Goal: Task Accomplishment & Management: Manage account settings

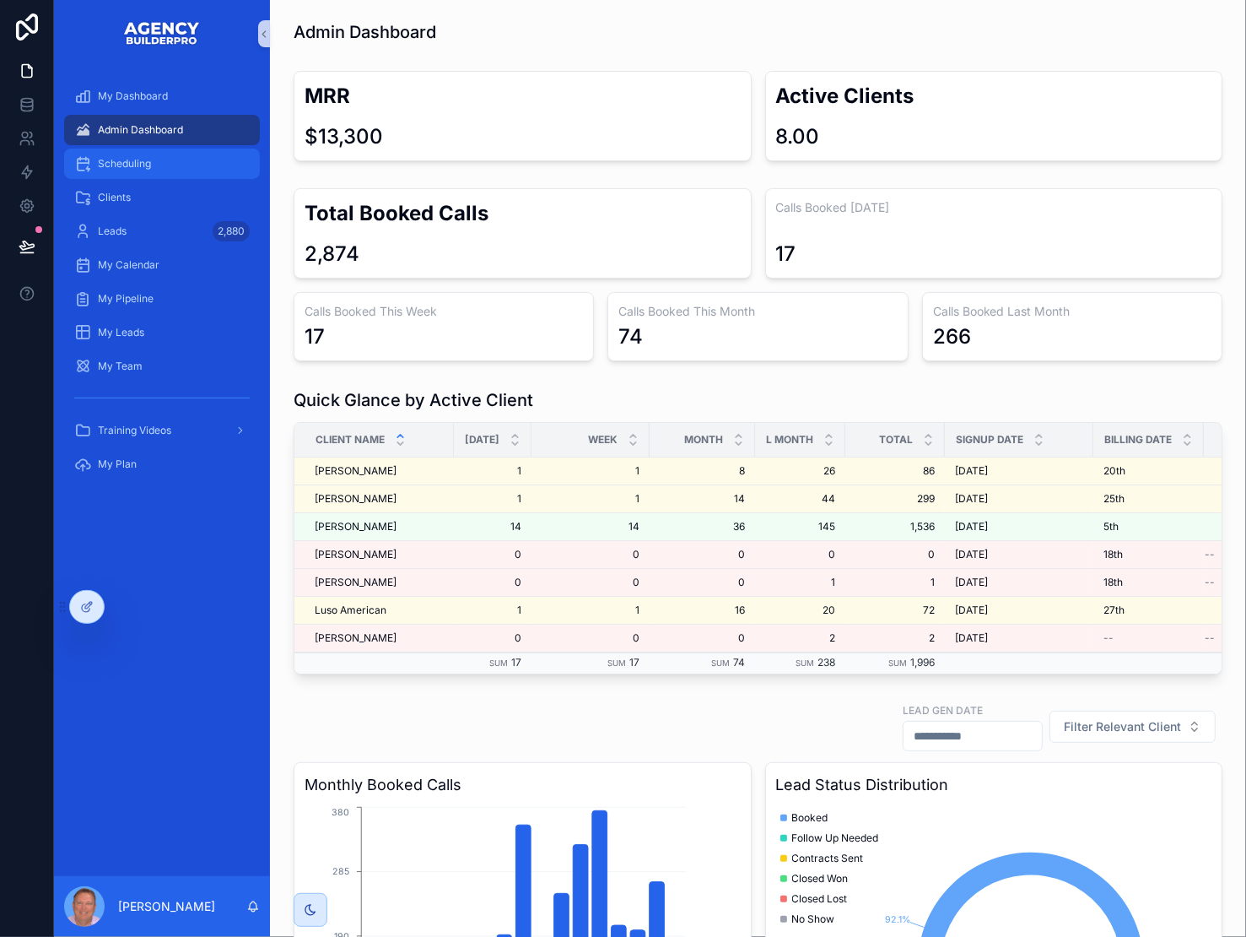
click at [122, 177] on div "Scheduling" at bounding box center [162, 163] width 176 height 27
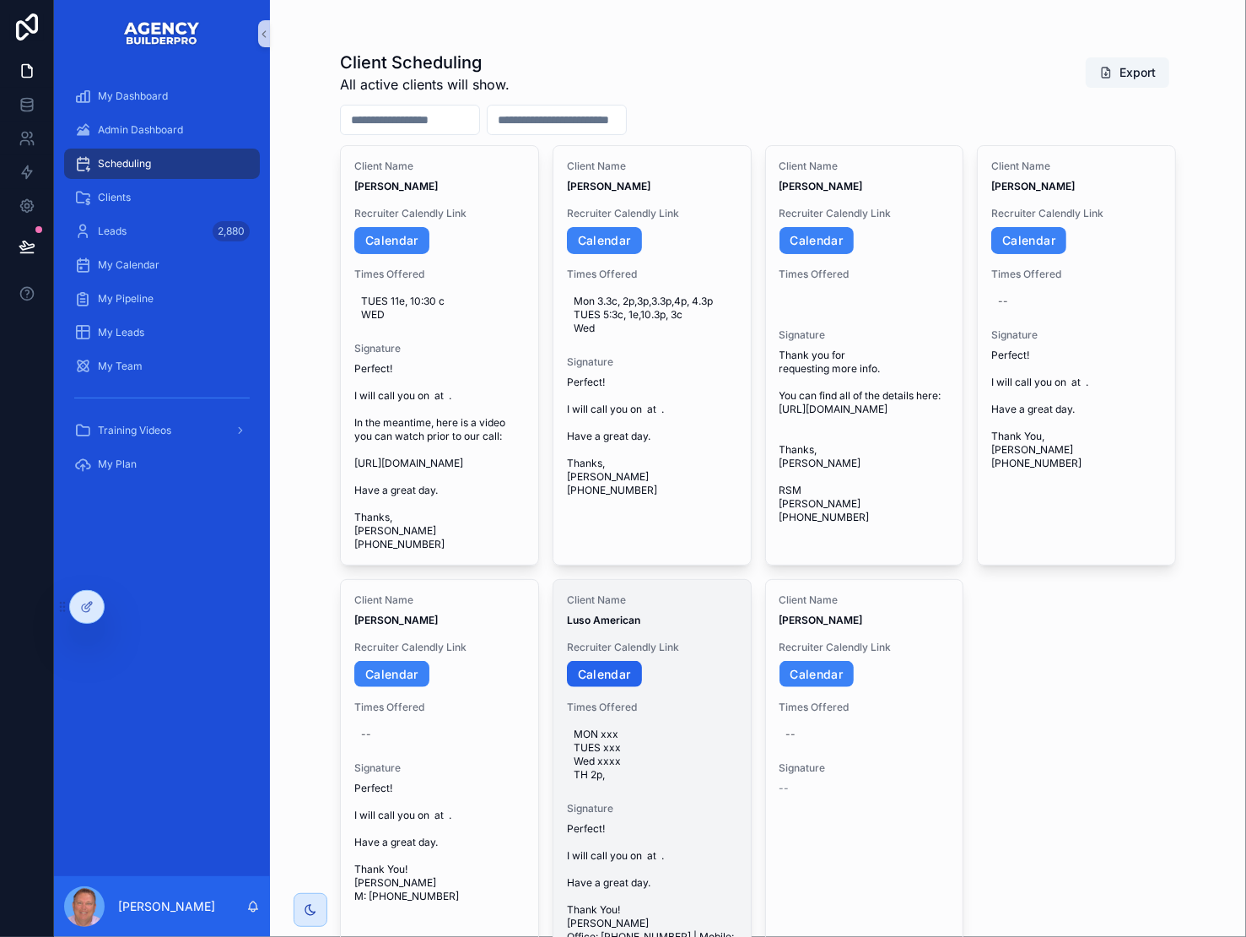
click at [636, 688] on link "Calendar" at bounding box center [604, 674] width 75 height 27
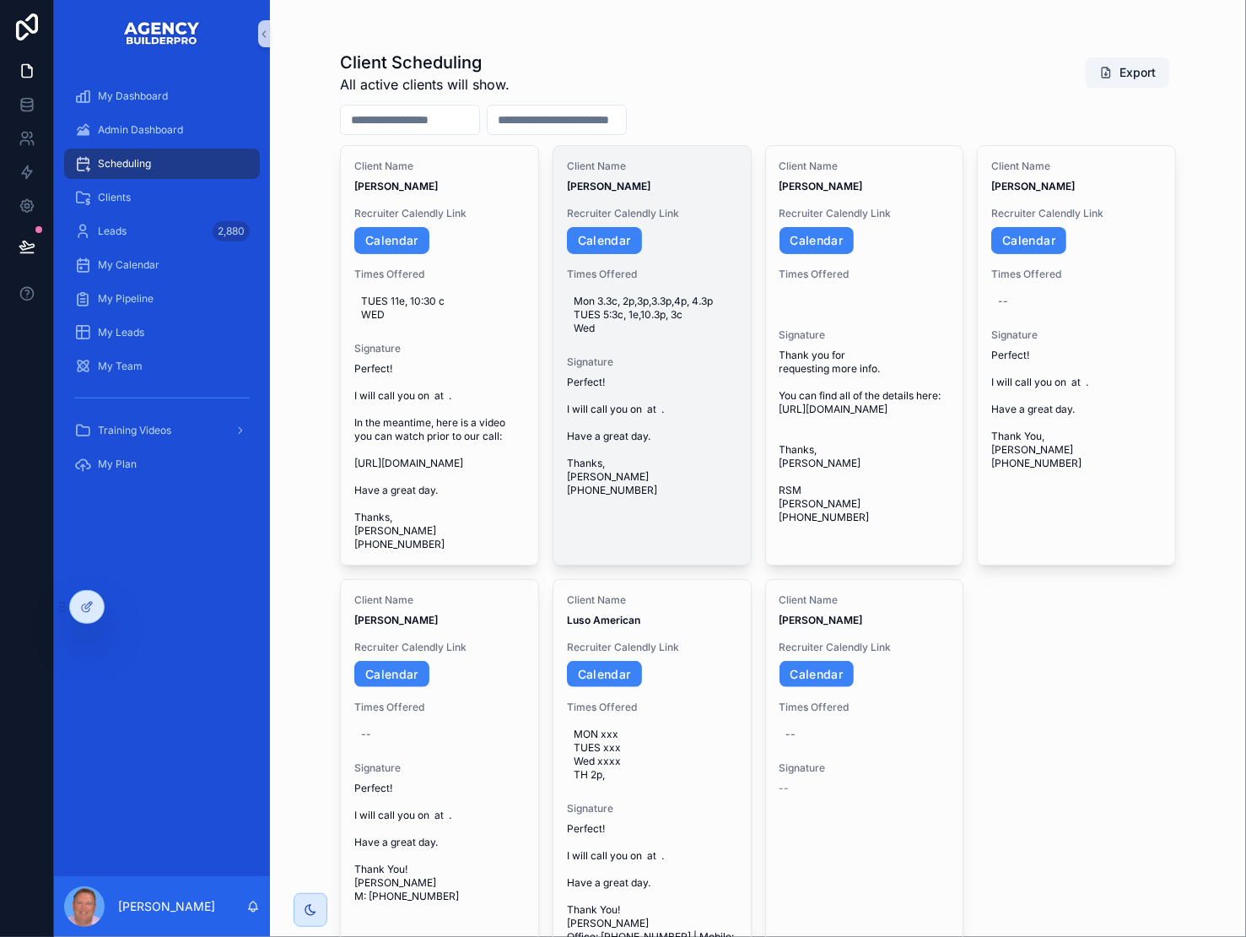
click at [646, 335] on span "Mon 3.3c, 2p,3p,3.3p,4p, 4.3p TUES 5:3c, 1e,10.3p, 3c Wed" at bounding box center [652, 314] width 157 height 41
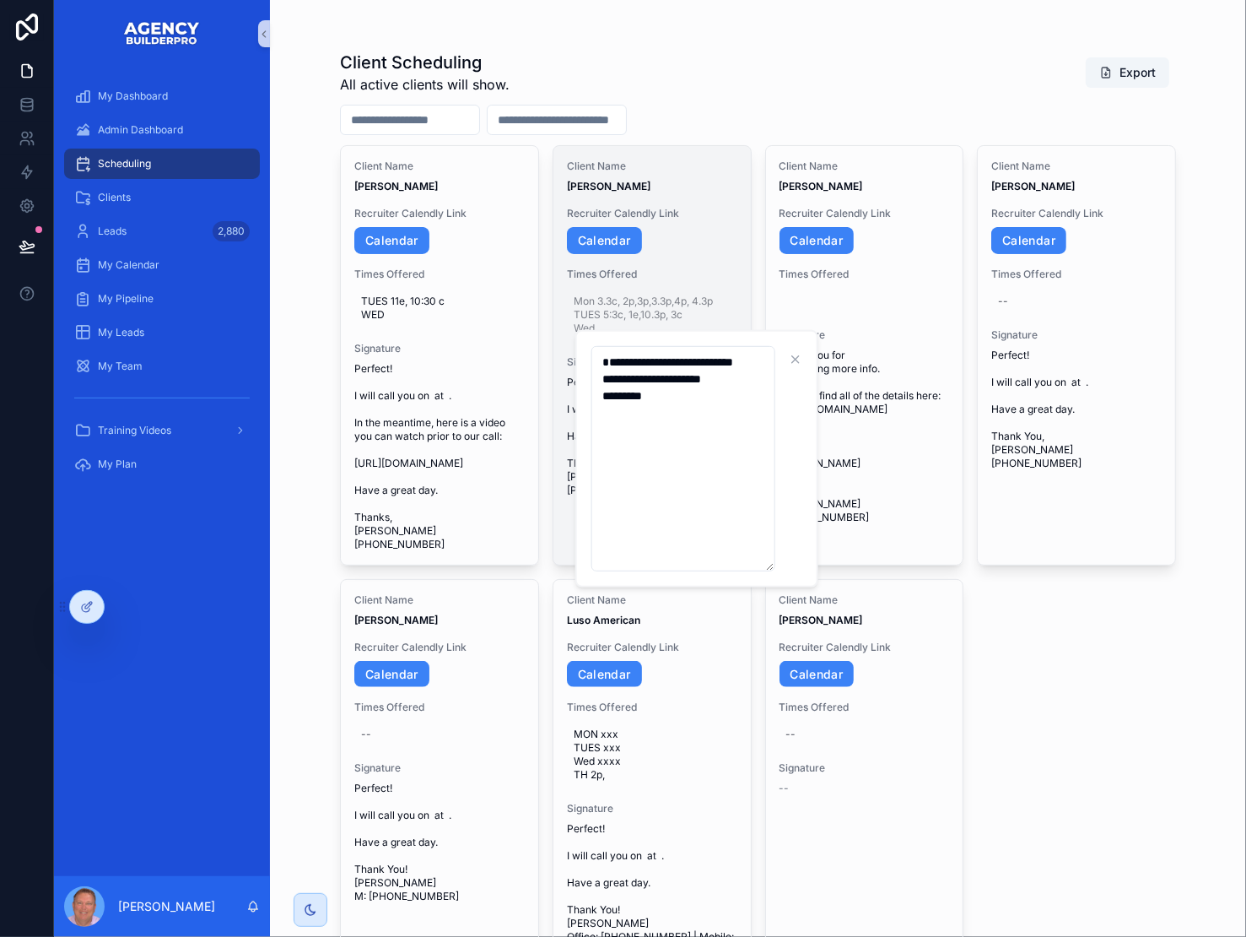
click at [746, 305] on div "Client Name [PERSON_NAME] Recruiter Calendly Link Calendar Times Offered Mon 3.…" at bounding box center [652, 328] width 197 height 365
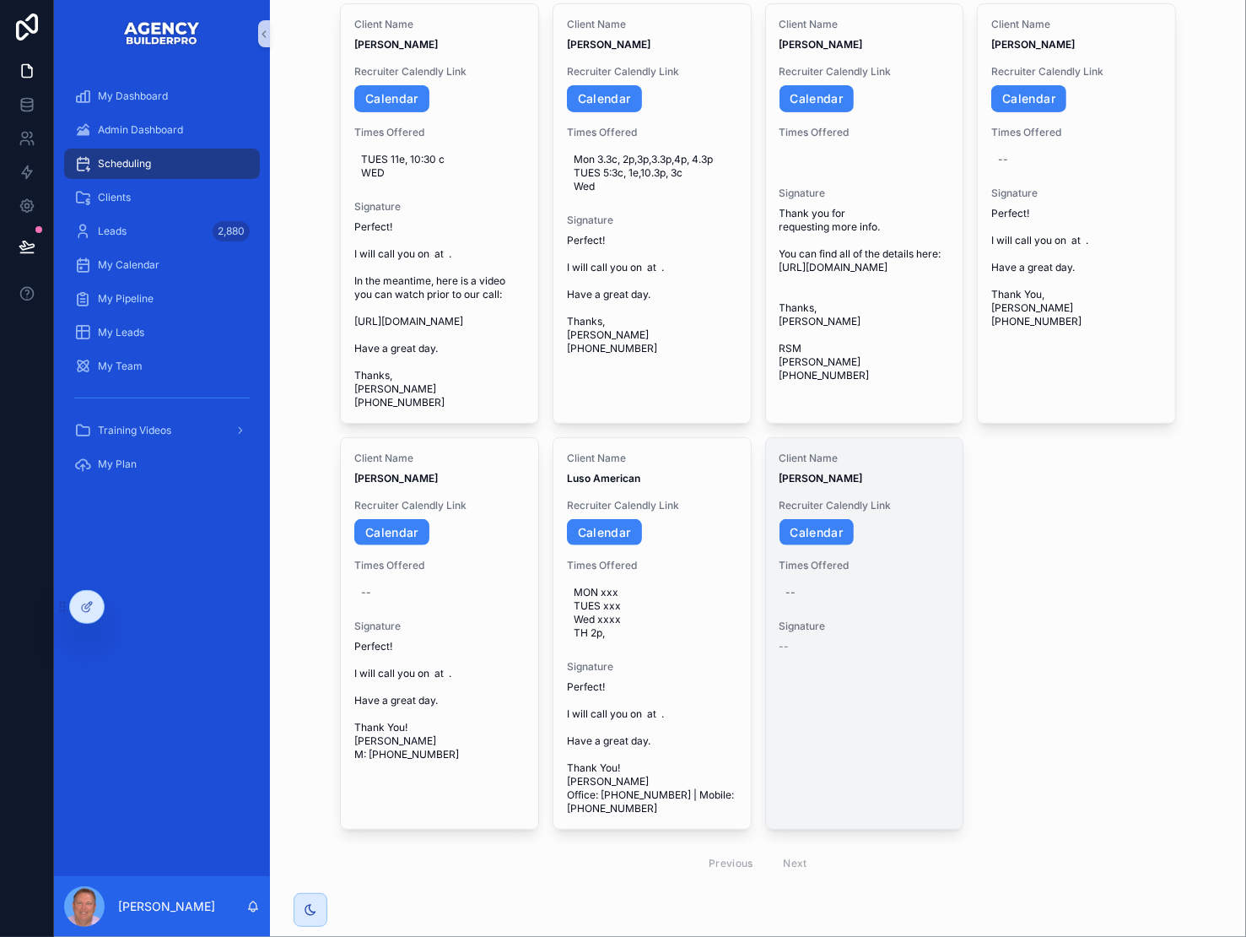
scroll to position [311, 0]
